Goal: Task Accomplishment & Management: Manage account settings

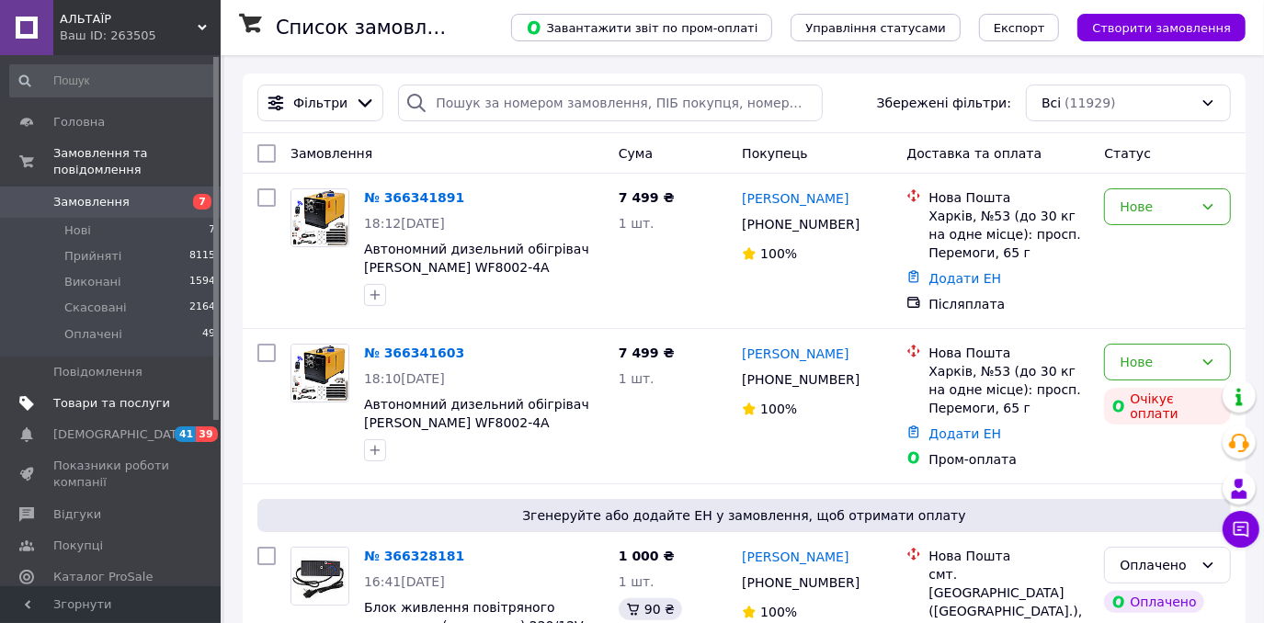
click at [119, 395] on span "Товари та послуги" at bounding box center [111, 403] width 117 height 17
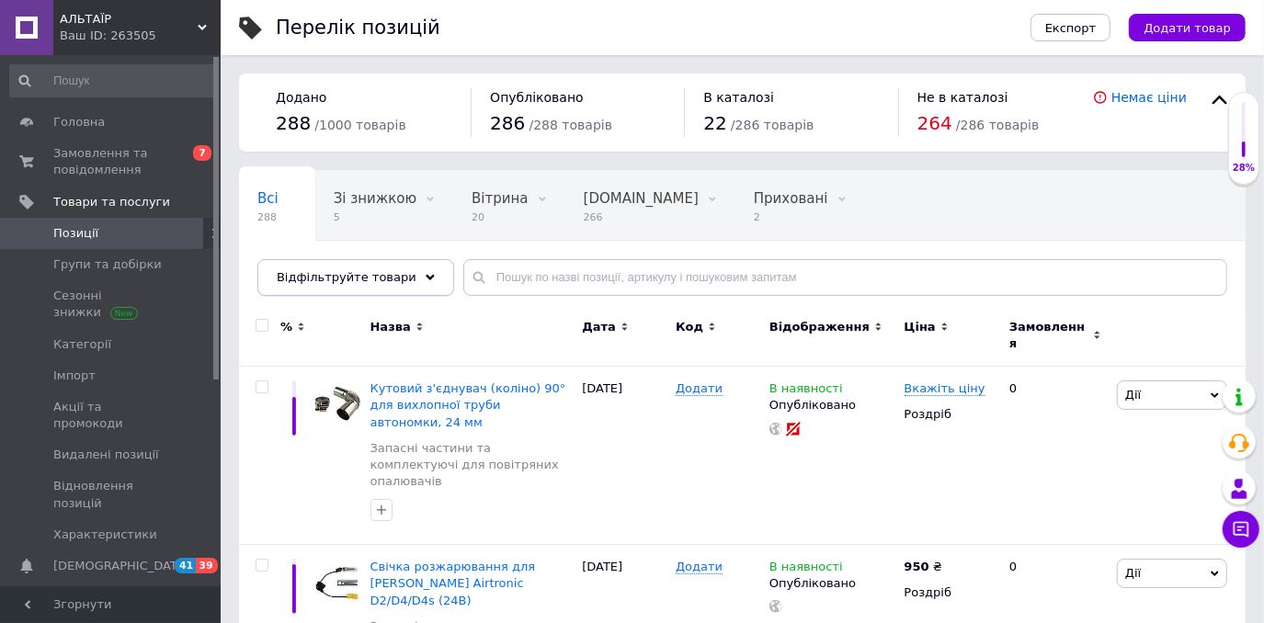
click at [355, 283] on span "Відфільтруйте товари" at bounding box center [347, 277] width 140 height 14
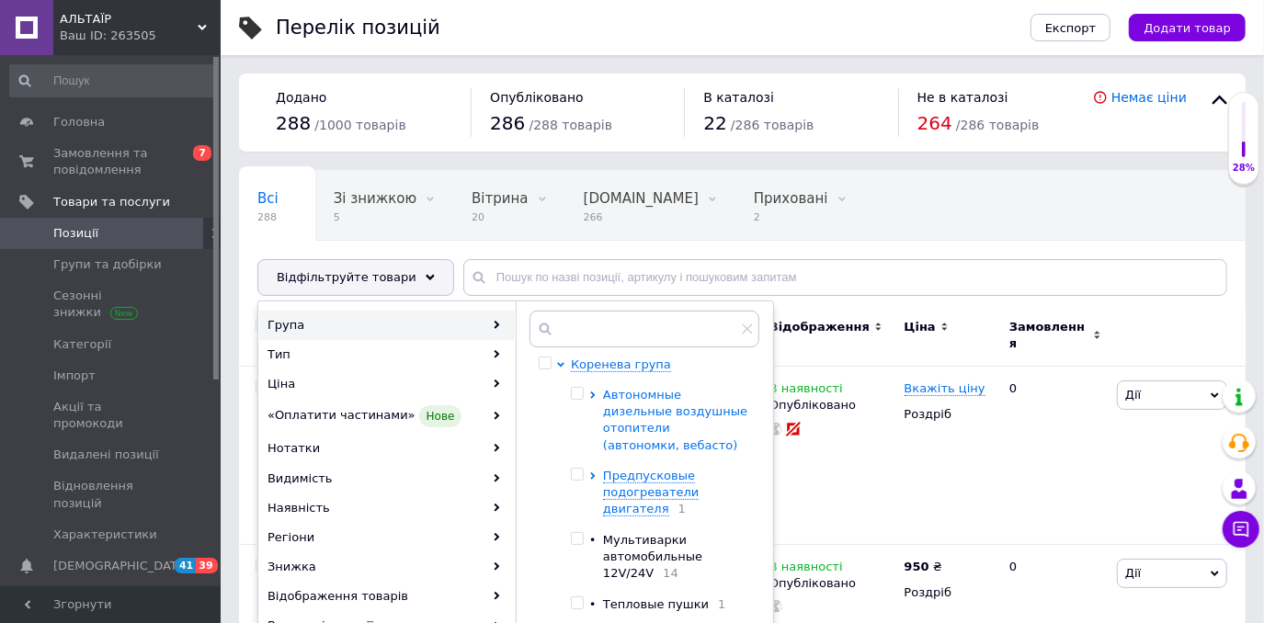
click at [590, 399] on icon at bounding box center [592, 394] width 7 height 7
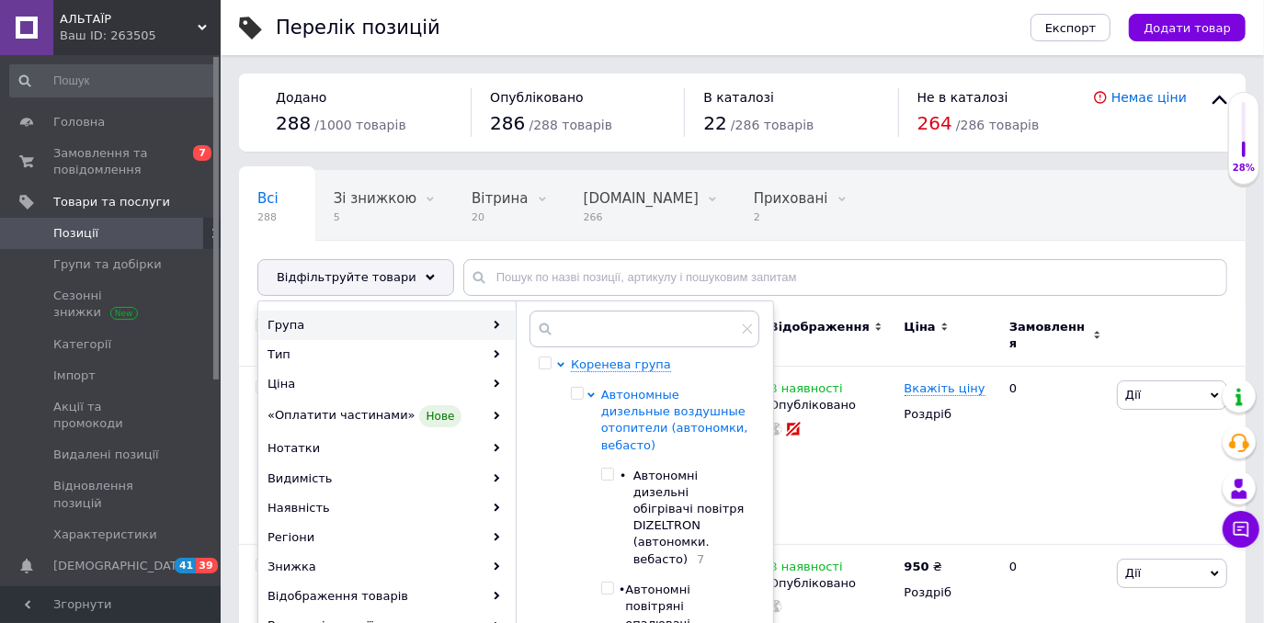
scroll to position [83, 0]
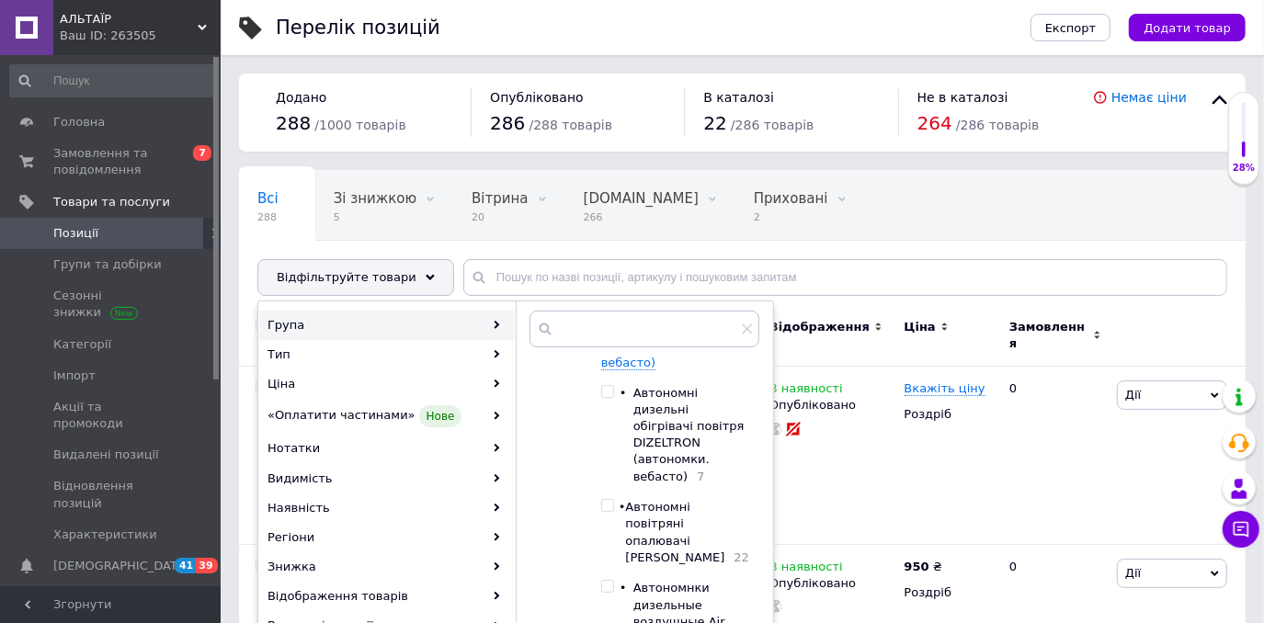
click at [613, 387] on input "checkbox" at bounding box center [607, 392] width 12 height 12
checkbox input "true"
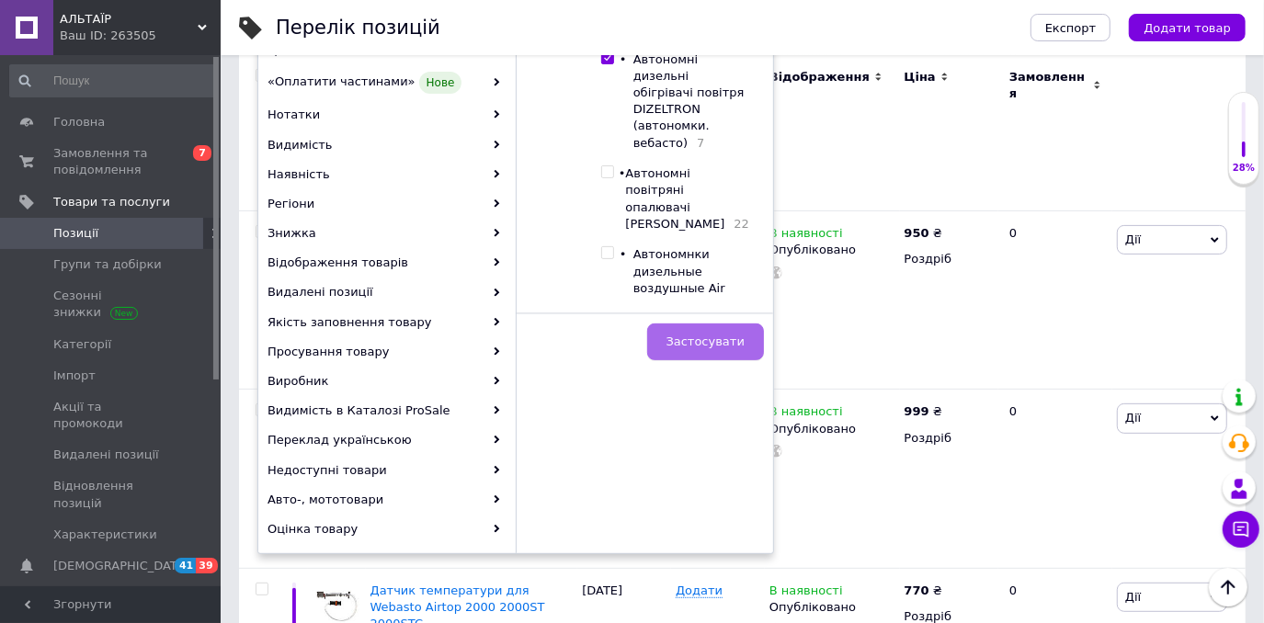
click at [712, 348] on span "Застосувати" at bounding box center [705, 342] width 78 height 14
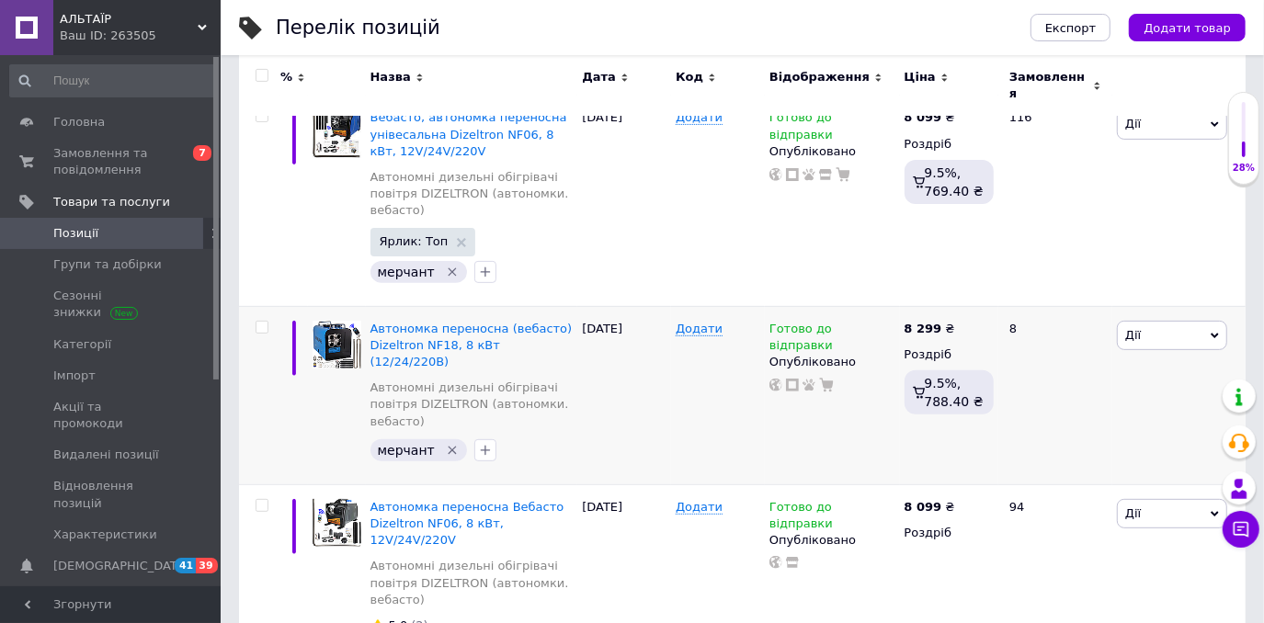
scroll to position [334, 0]
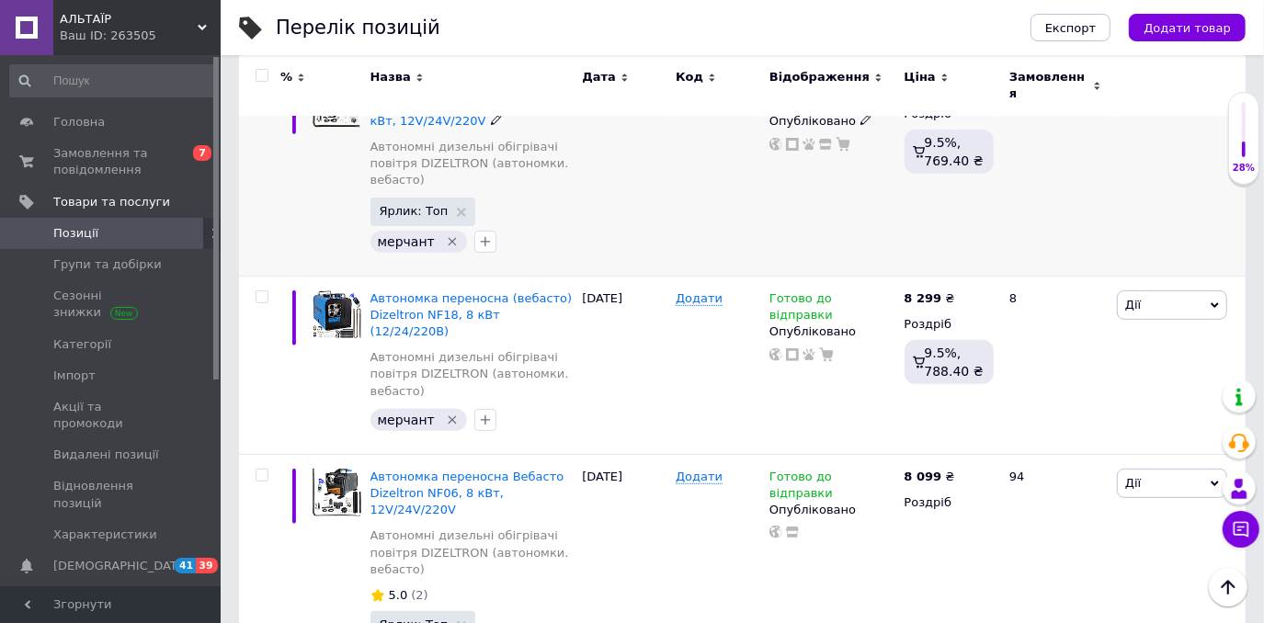
click at [457, 244] on icon "Видалити мітку" at bounding box center [452, 241] width 15 height 15
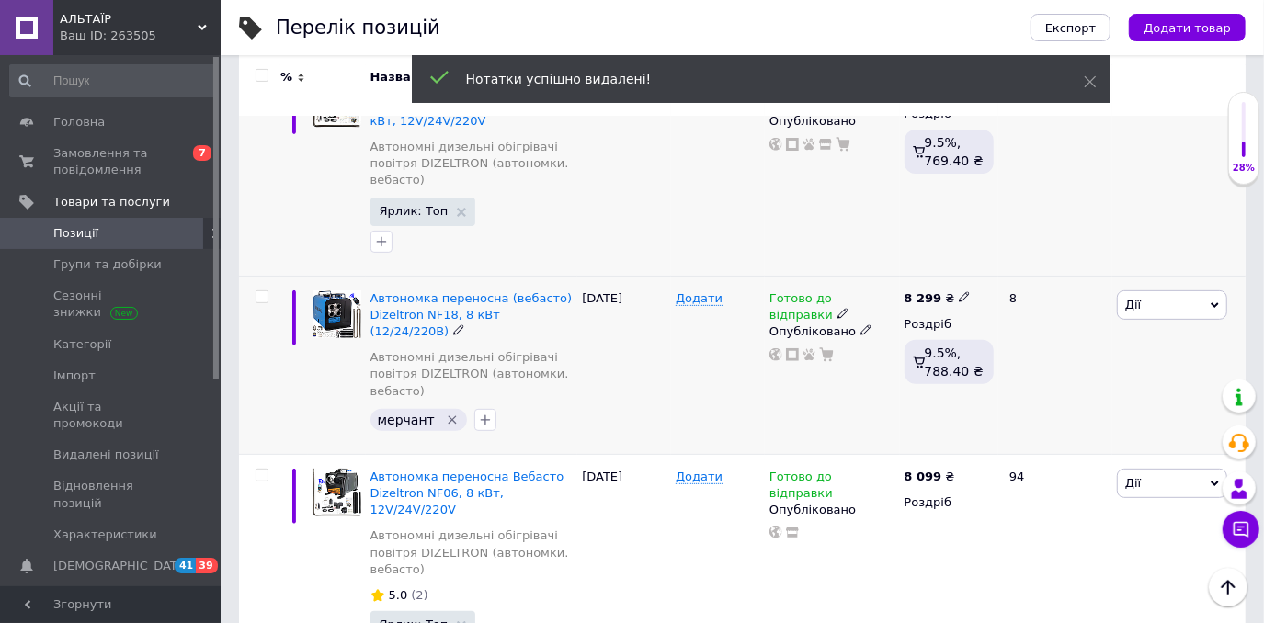
click at [456, 415] on icon "Видалити мітку" at bounding box center [452, 419] width 8 height 8
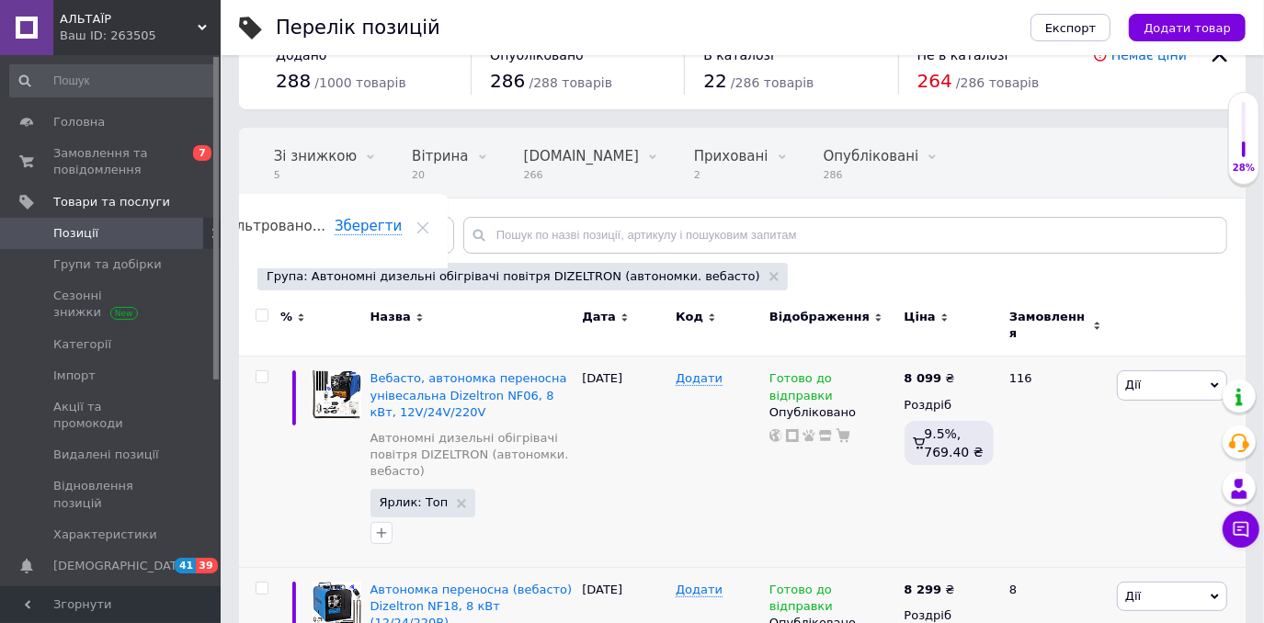
scroll to position [0, 0]
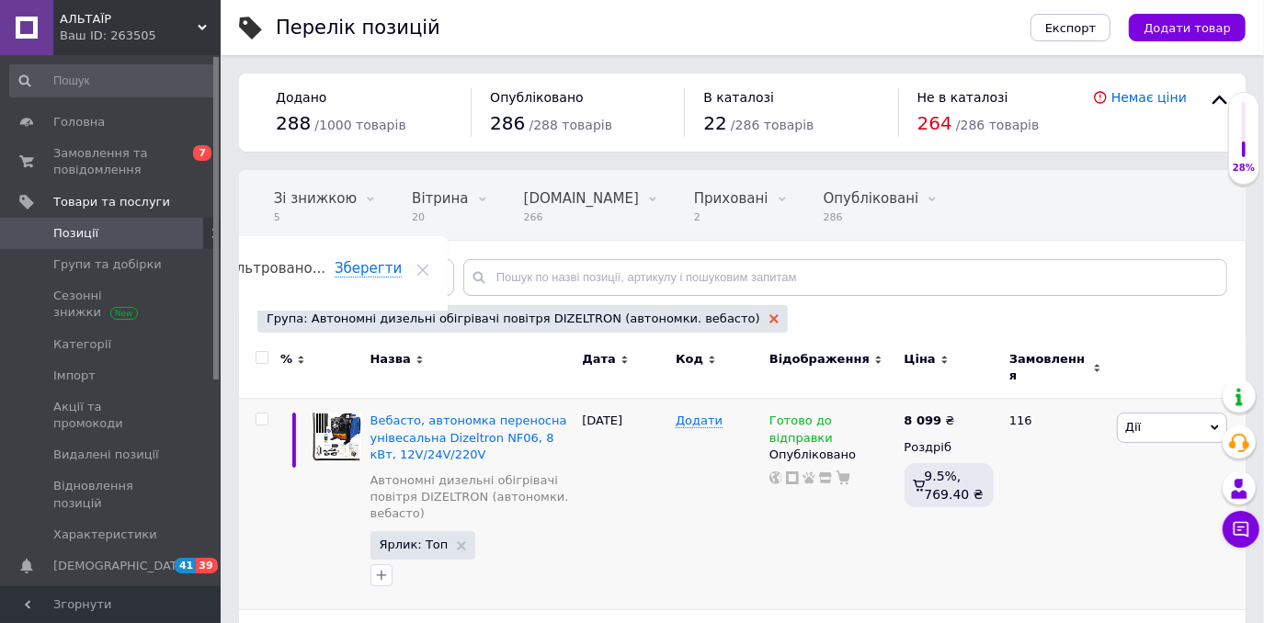
click at [769, 323] on icon at bounding box center [773, 318] width 9 height 9
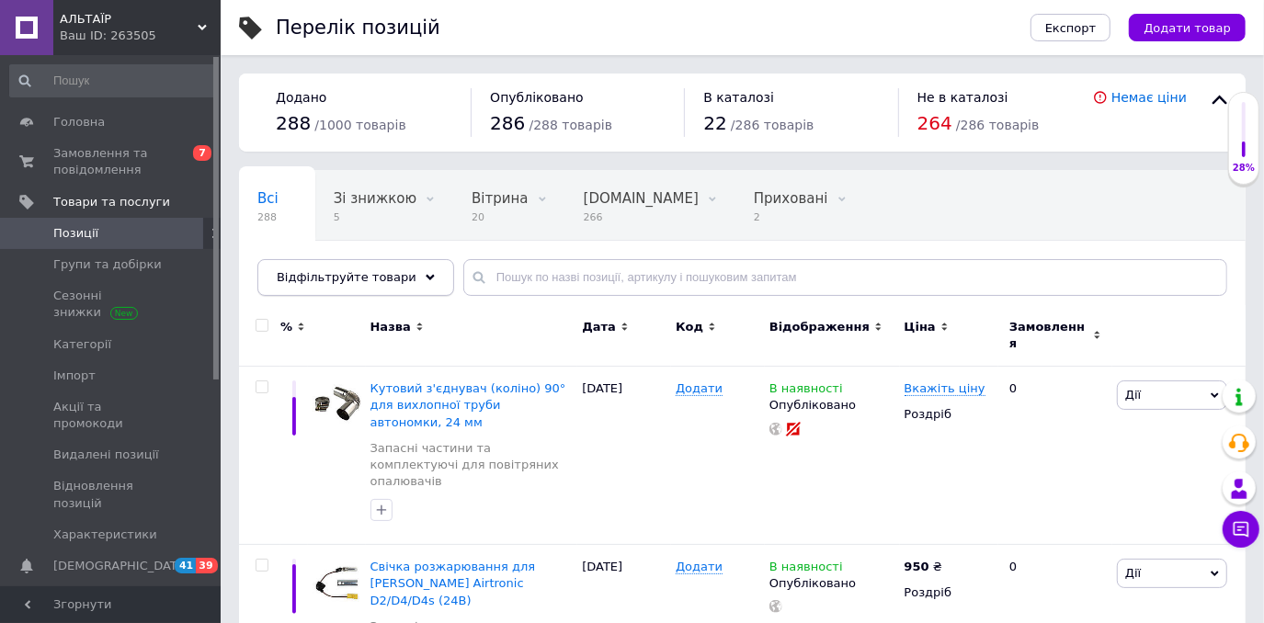
click at [400, 288] on div "Відфільтруйте товари" at bounding box center [355, 277] width 197 height 37
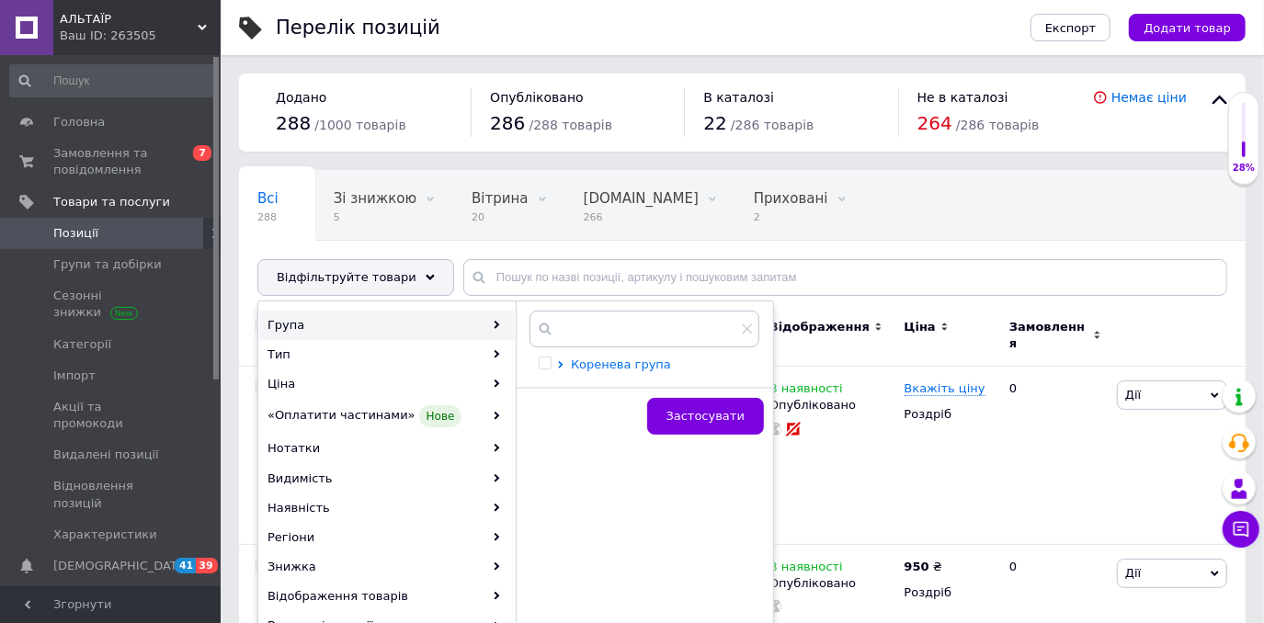
click at [559, 369] on icon at bounding box center [560, 364] width 5 height 7
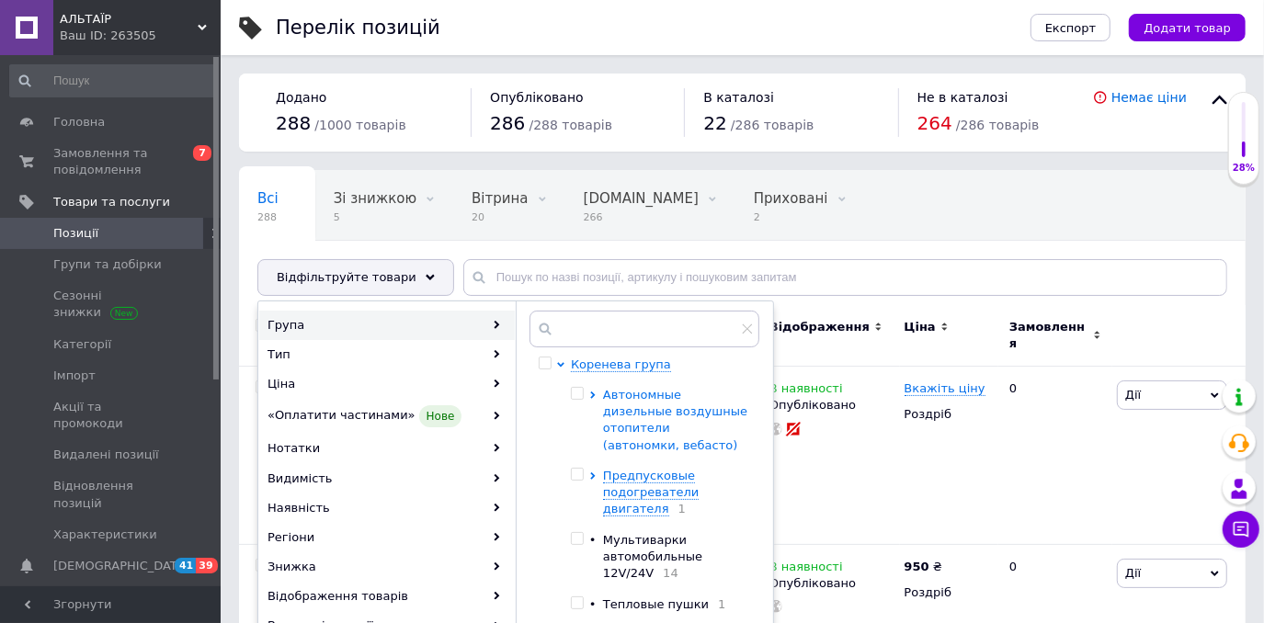
click at [593, 399] on icon at bounding box center [592, 394] width 5 height 7
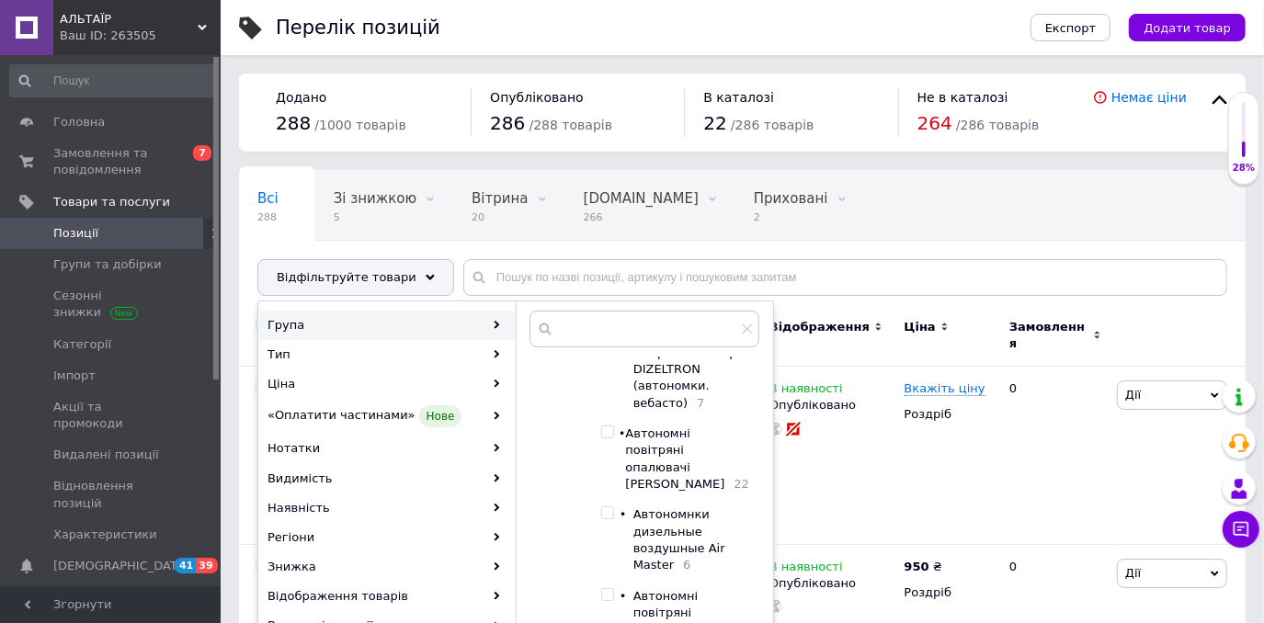
scroll to position [166, 0]
click at [610, 416] on input "checkbox" at bounding box center [607, 422] width 12 height 12
checkbox input "true"
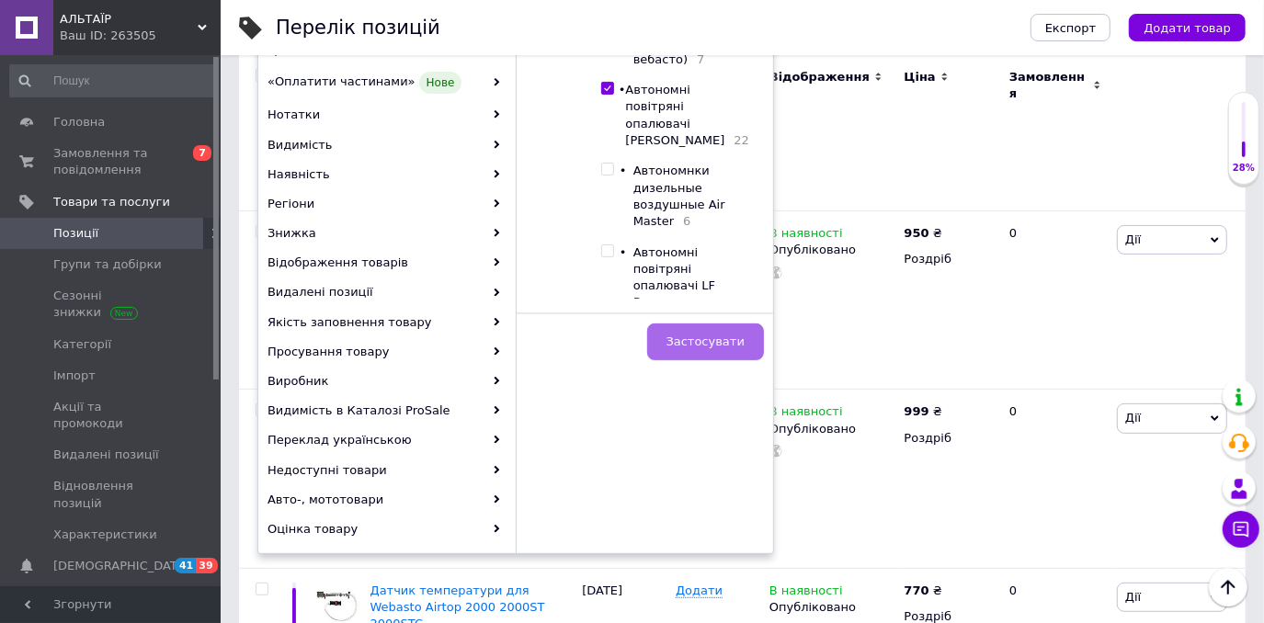
click at [718, 360] on button "Застосувати" at bounding box center [705, 341] width 117 height 37
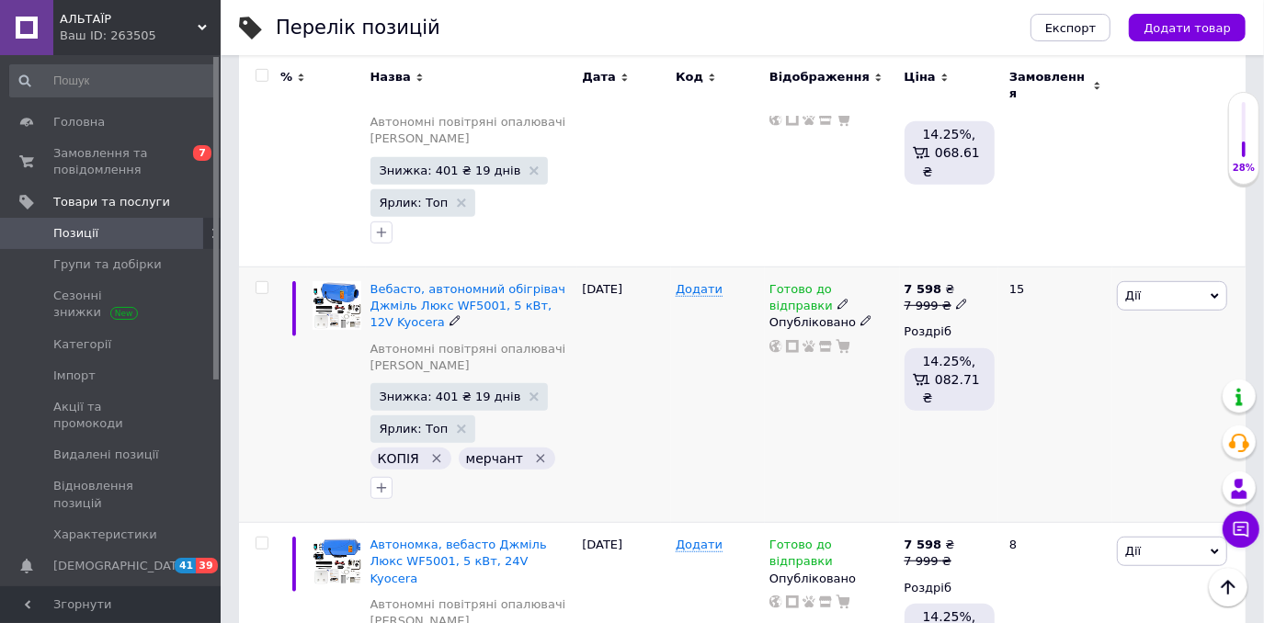
scroll to position [668, 0]
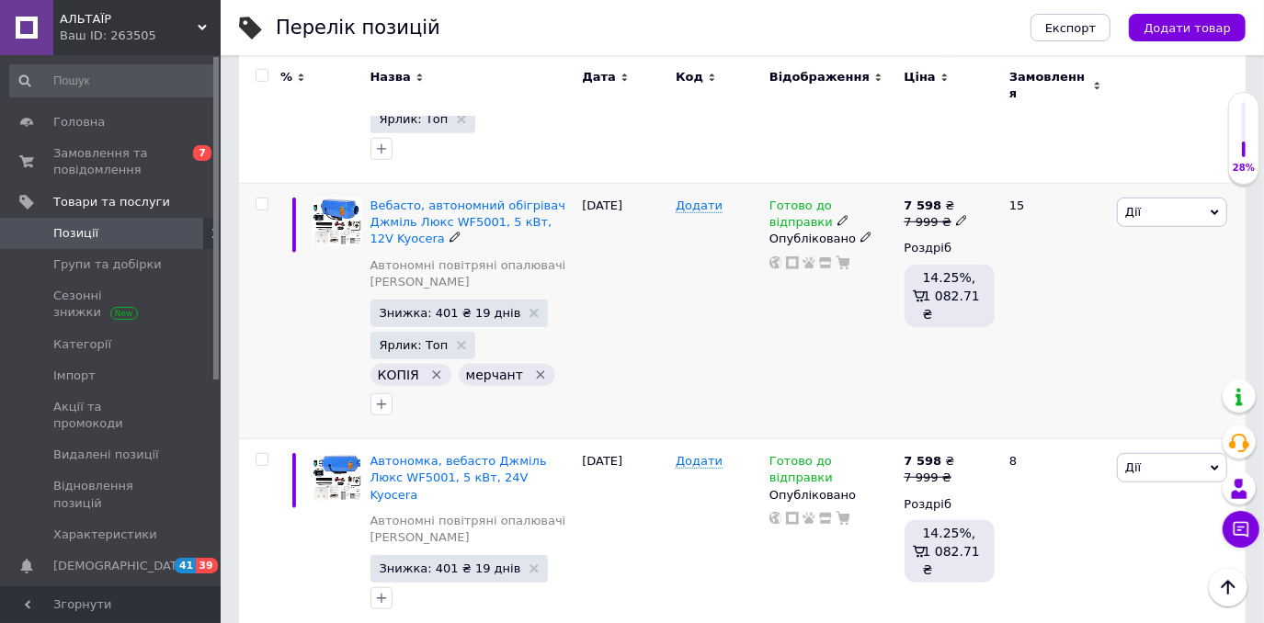
click at [548, 368] on icon "Видалити мітку" at bounding box center [540, 375] width 15 height 15
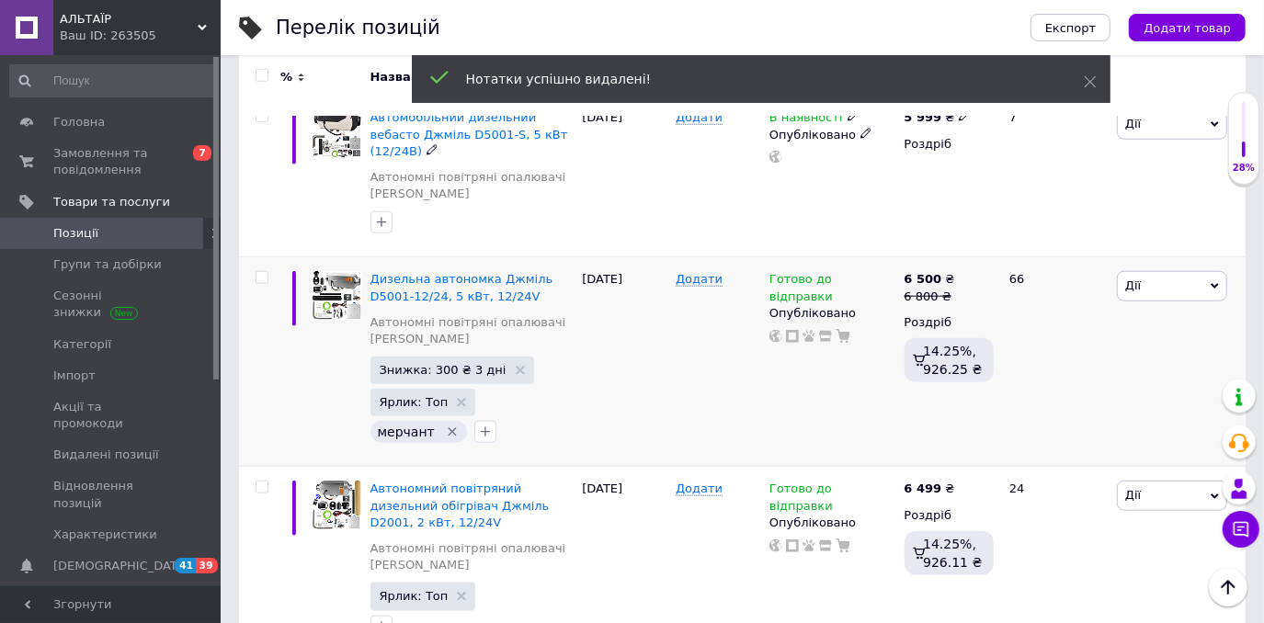
scroll to position [1253, 0]
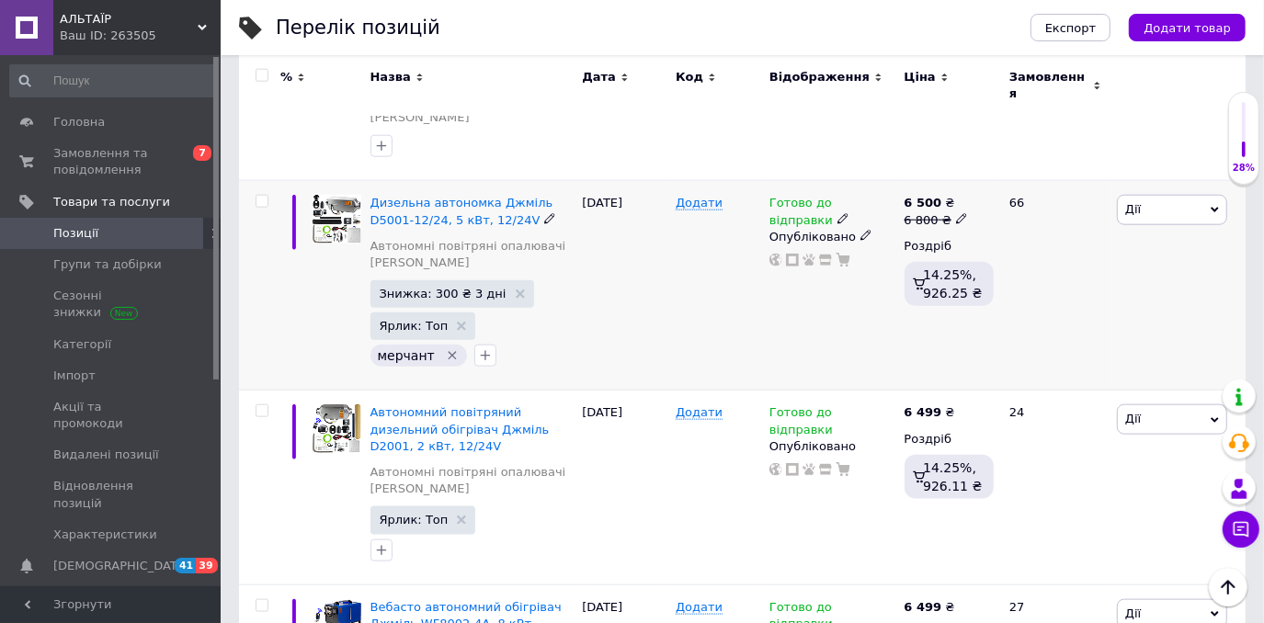
click at [456, 352] on icon "Видалити мітку" at bounding box center [452, 356] width 8 height 8
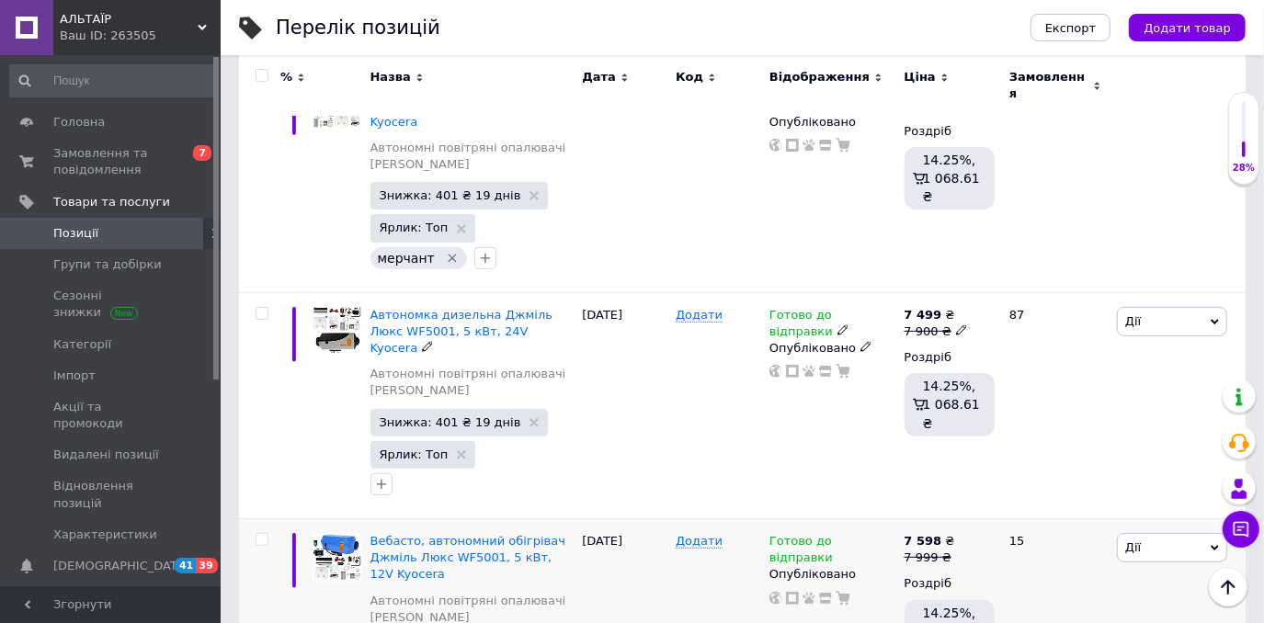
scroll to position [334, 0]
click at [385, 476] on icon "button" at bounding box center [381, 483] width 15 height 15
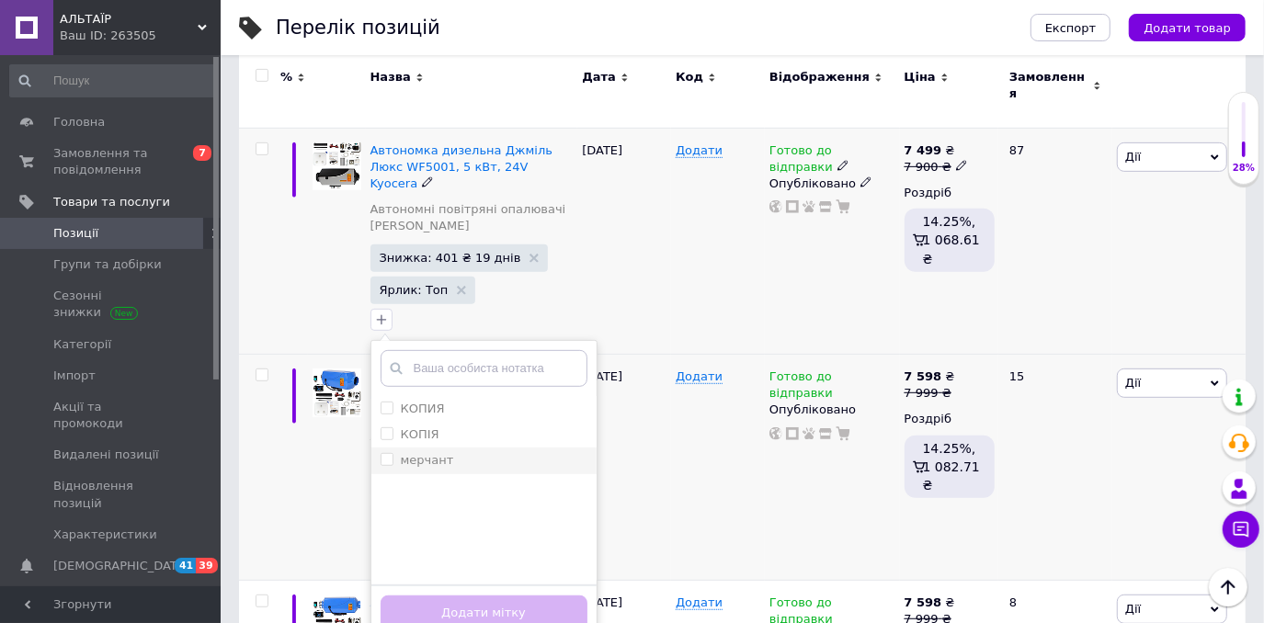
scroll to position [501, 0]
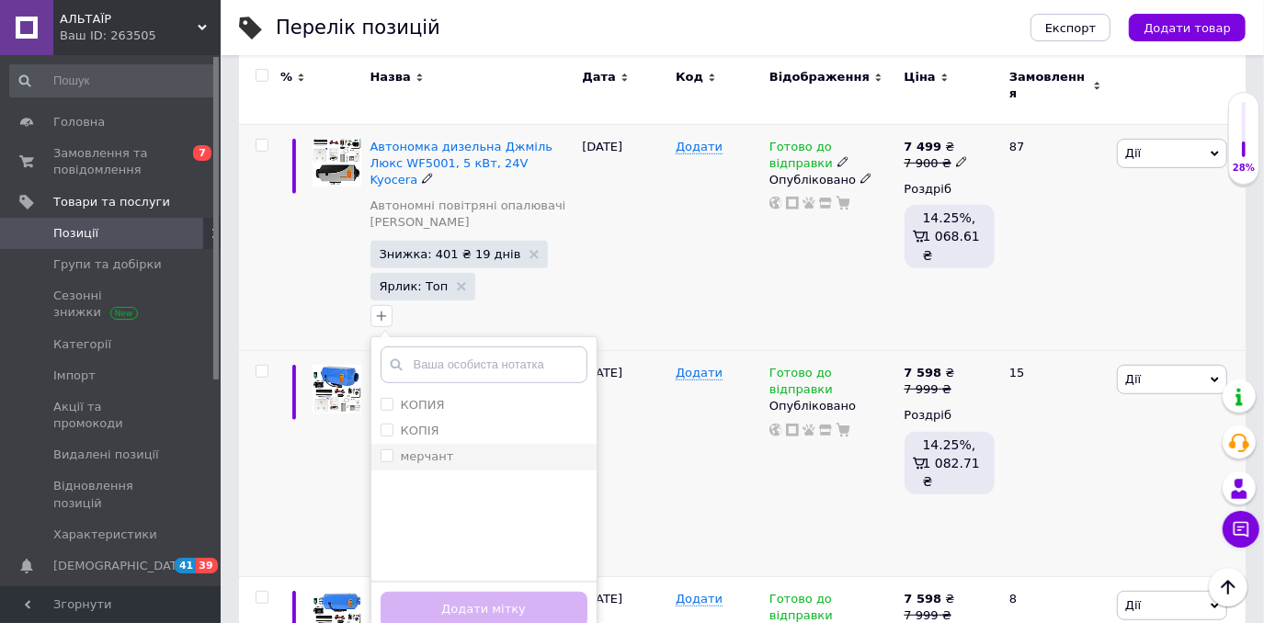
click at [391, 449] on input "мерчант" at bounding box center [386, 455] width 12 height 12
checkbox input "true"
click at [492, 592] on button "Додати мітку" at bounding box center [483, 610] width 207 height 36
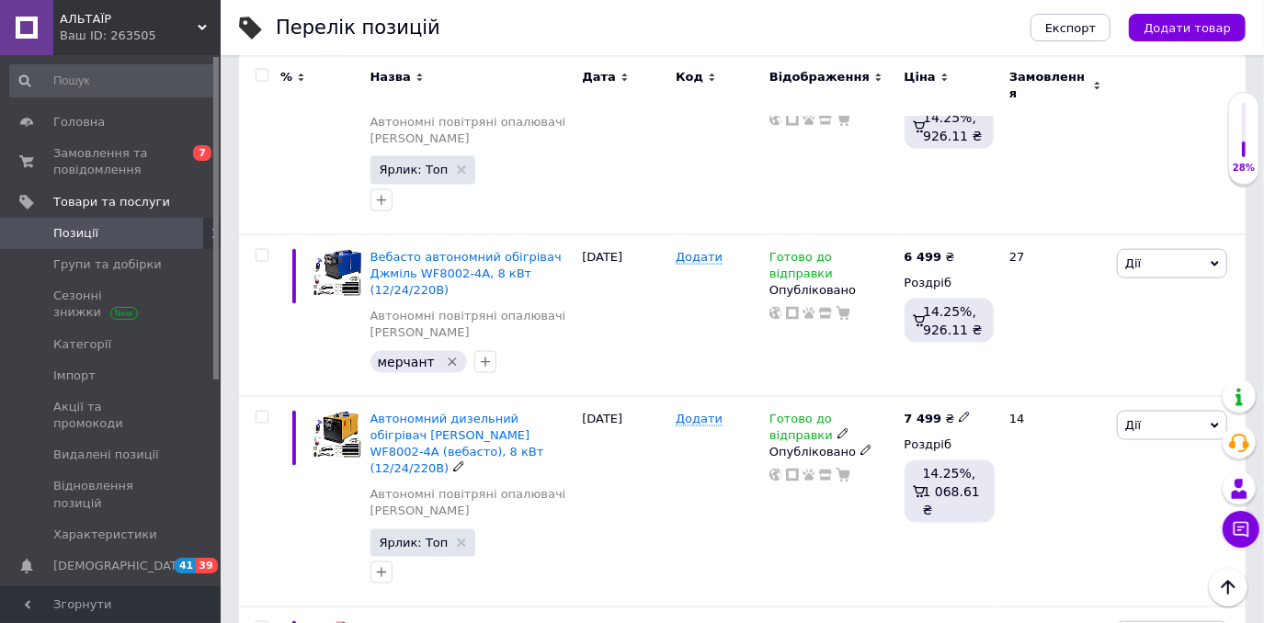
scroll to position [1503, 0]
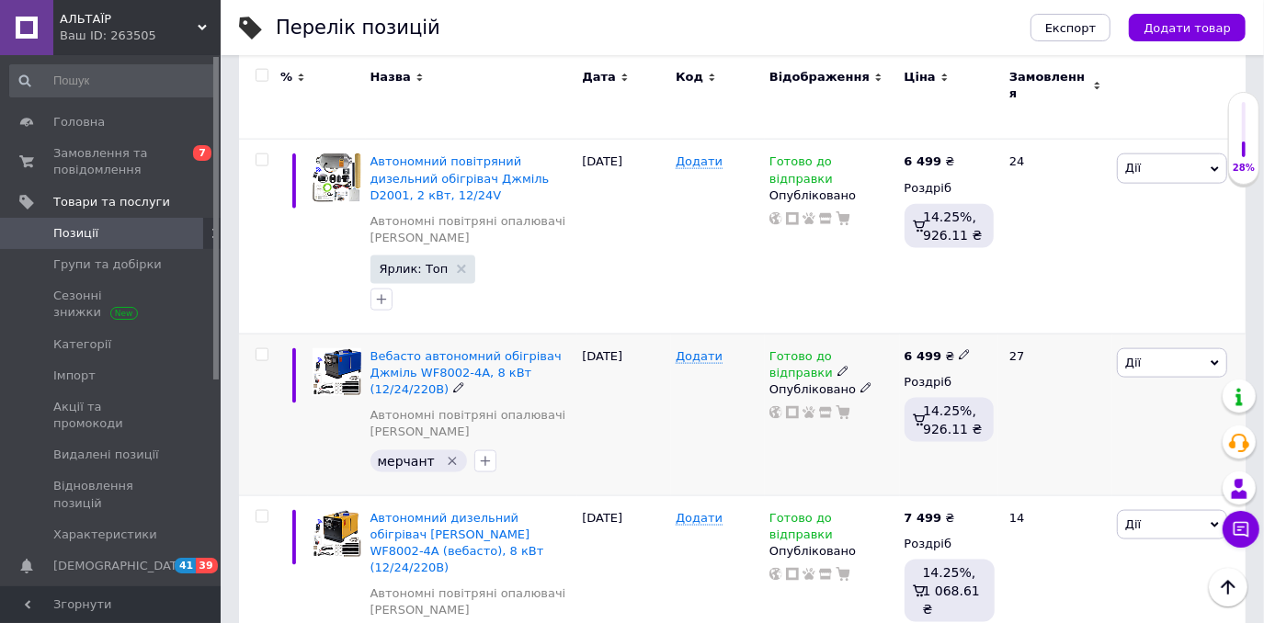
click at [456, 454] on icon "Видалити мітку" at bounding box center [452, 461] width 15 height 15
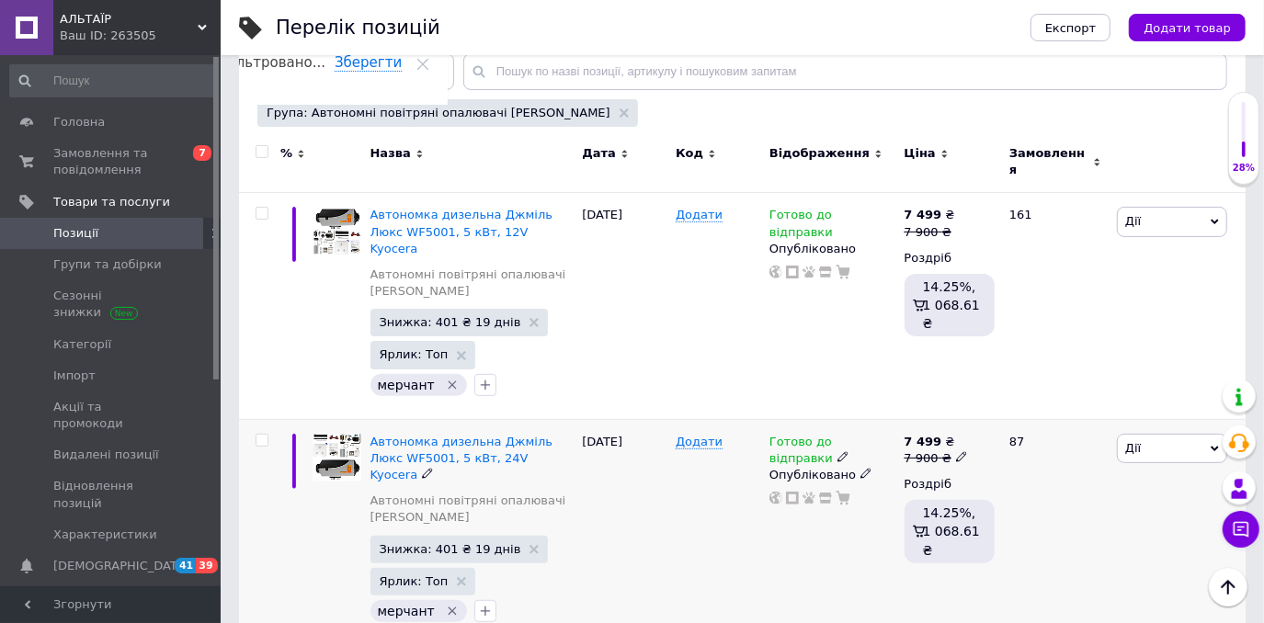
scroll to position [166, 0]
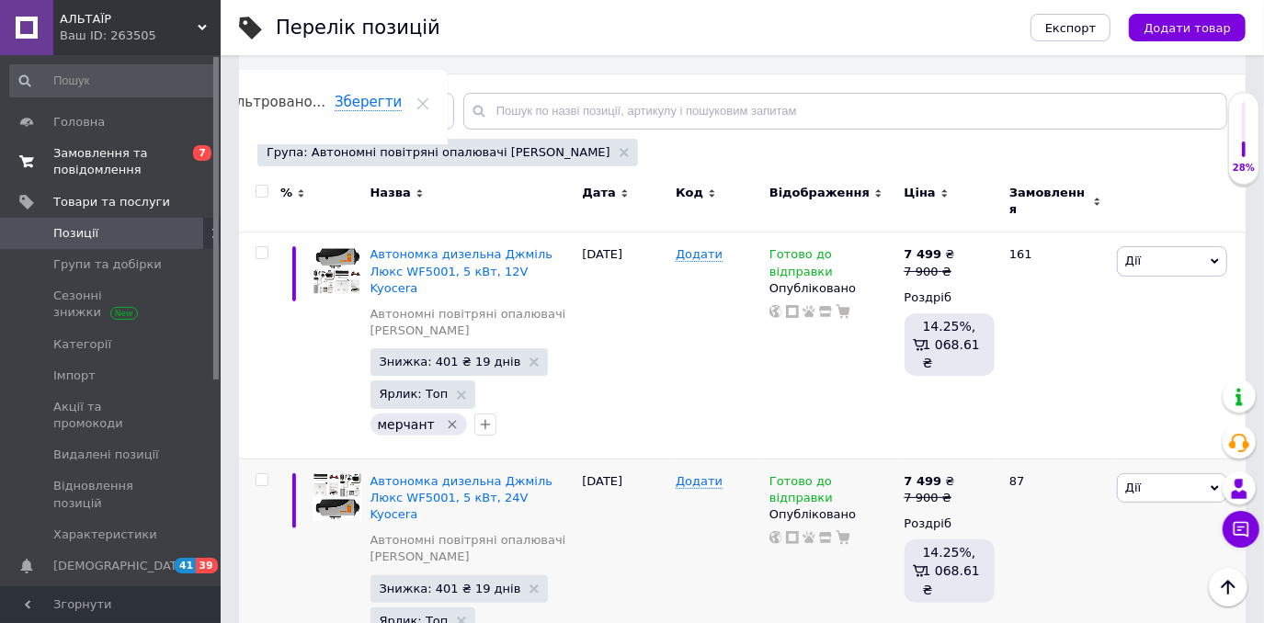
click at [105, 156] on span "Замовлення та повідомлення" at bounding box center [111, 161] width 117 height 33
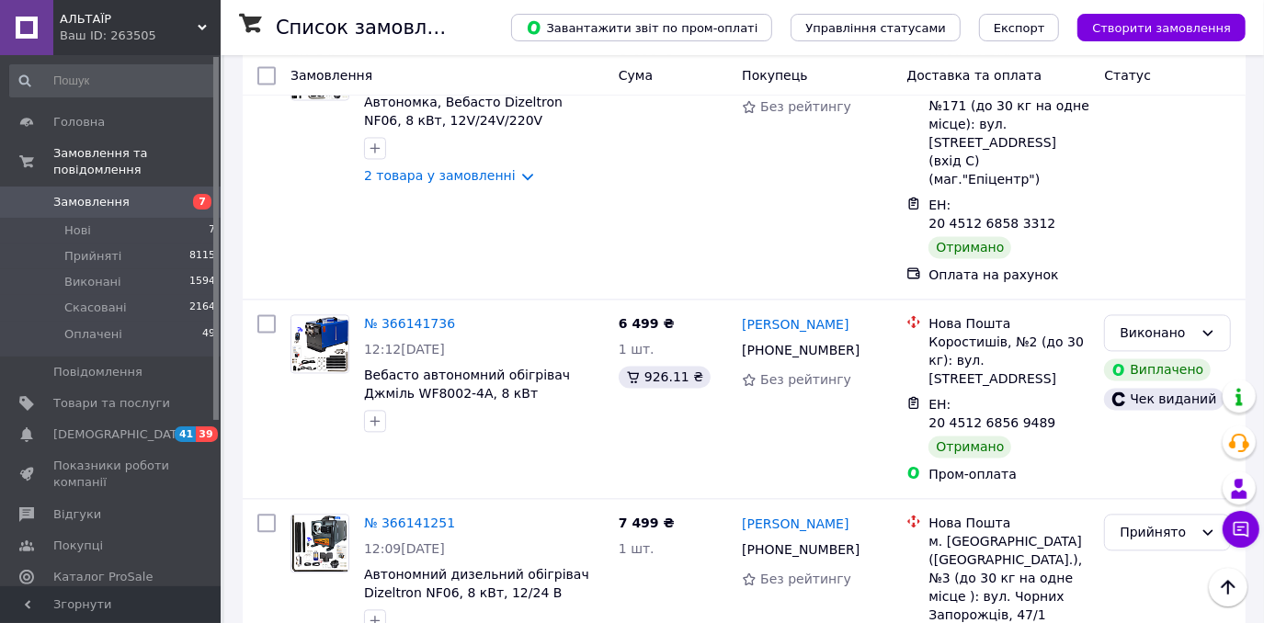
scroll to position [2422, 0]
